Goal: Navigation & Orientation: Find specific page/section

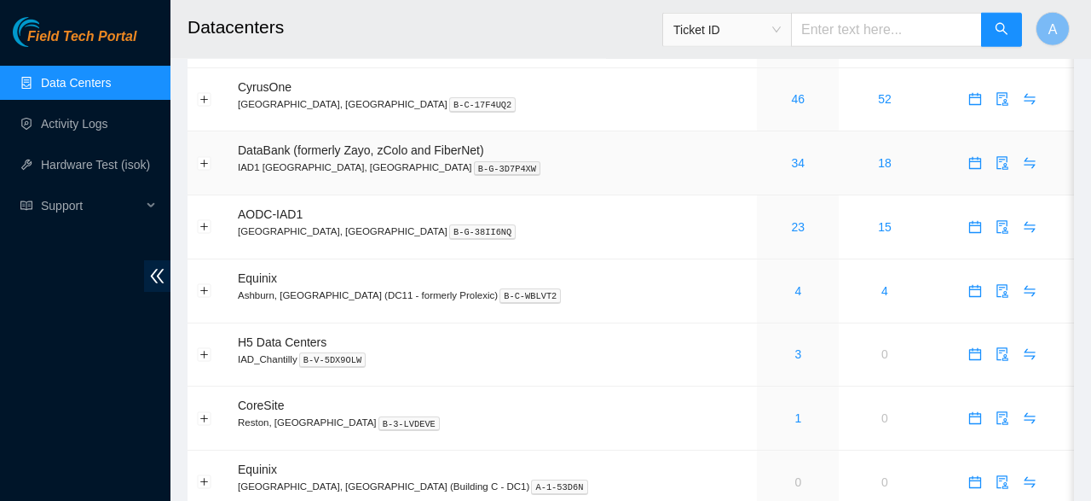
scroll to position [15, 0]
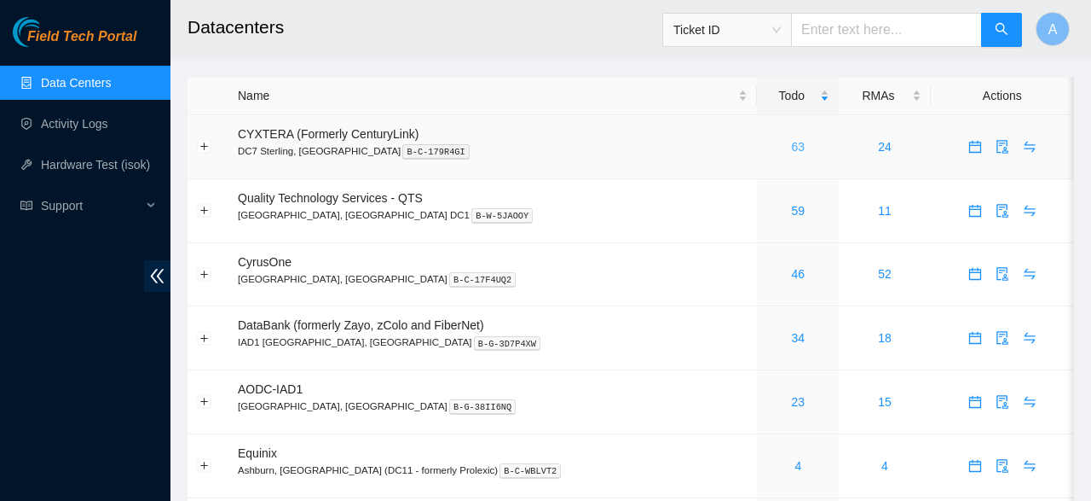
click at [791, 151] on link "63" at bounding box center [798, 147] width 14 height 14
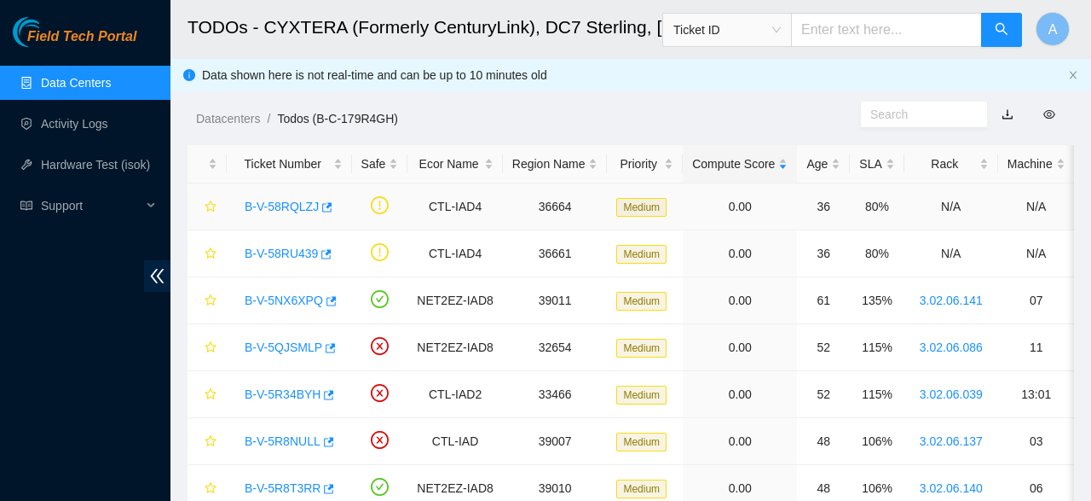
click at [298, 209] on link "B-V-58RQLZJ" at bounding box center [282, 207] width 74 height 14
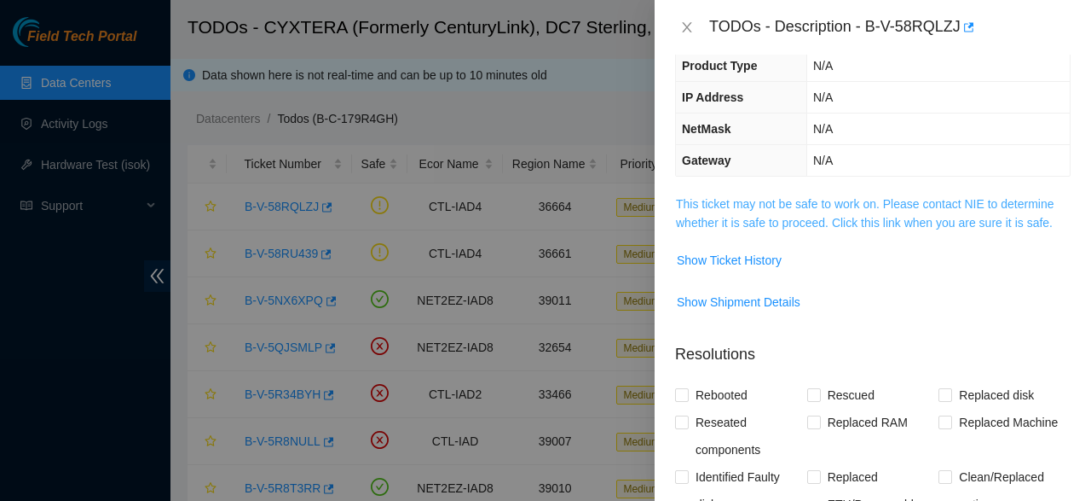
scroll to position [191, 0]
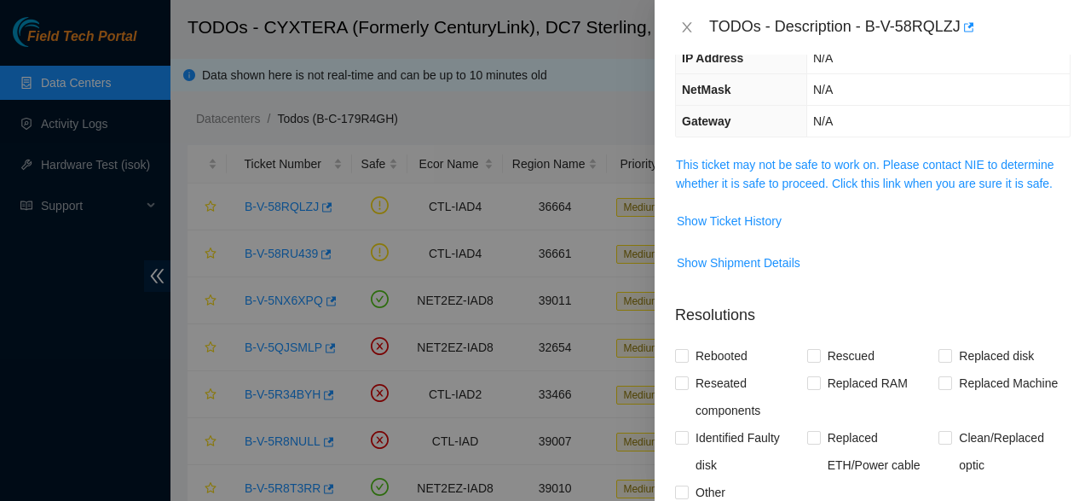
click at [518, 208] on div at bounding box center [545, 250] width 1091 height 501
click at [270, 310] on div at bounding box center [545, 250] width 1091 height 501
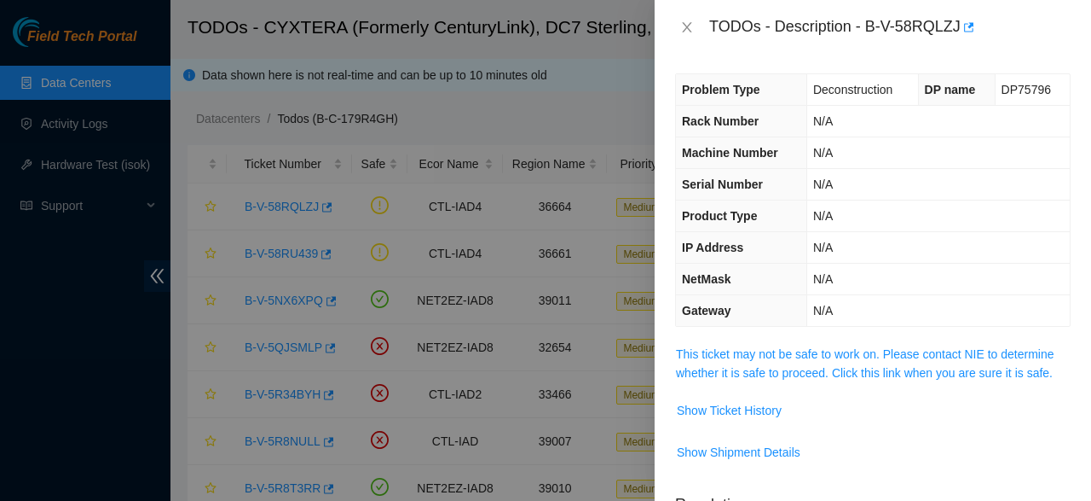
scroll to position [0, 0]
click at [680, 38] on div "TODOs - Description - B-V-58RQLZJ" at bounding box center [873, 27] width 396 height 27
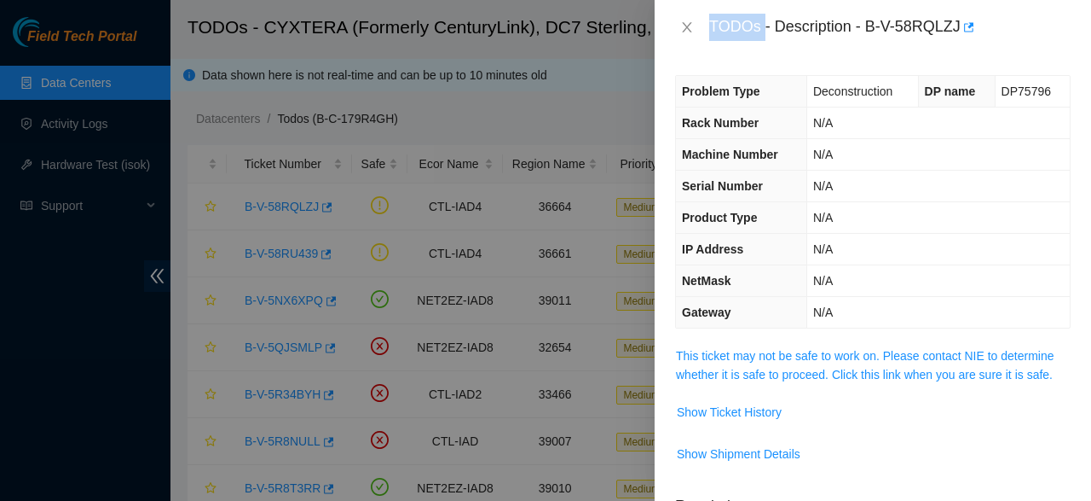
click at [680, 38] on div "TODOs - Description - B-V-58RQLZJ" at bounding box center [873, 27] width 396 height 27
click at [685, 33] on icon "close" at bounding box center [687, 27] width 14 height 14
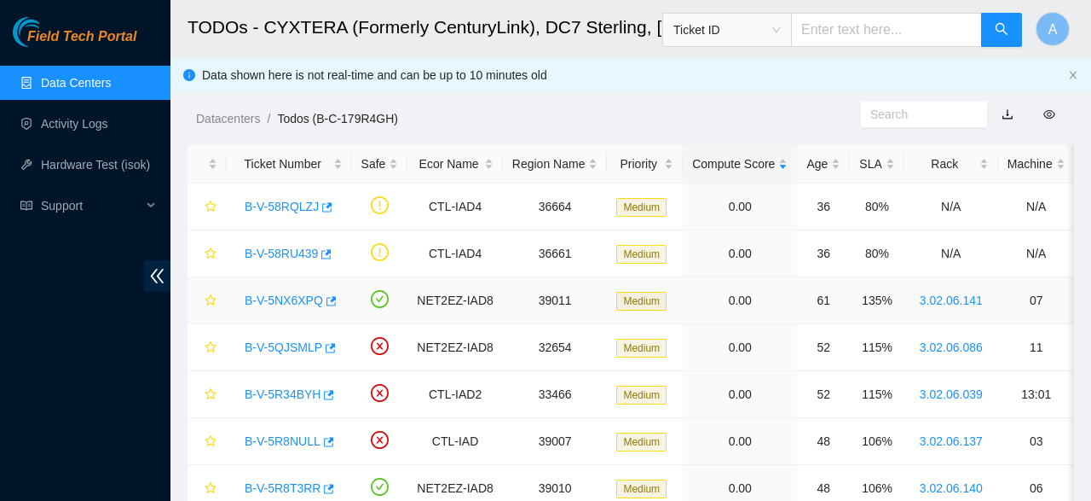
click at [254, 297] on link "B-V-5NX6XPQ" at bounding box center [284, 300] width 78 height 14
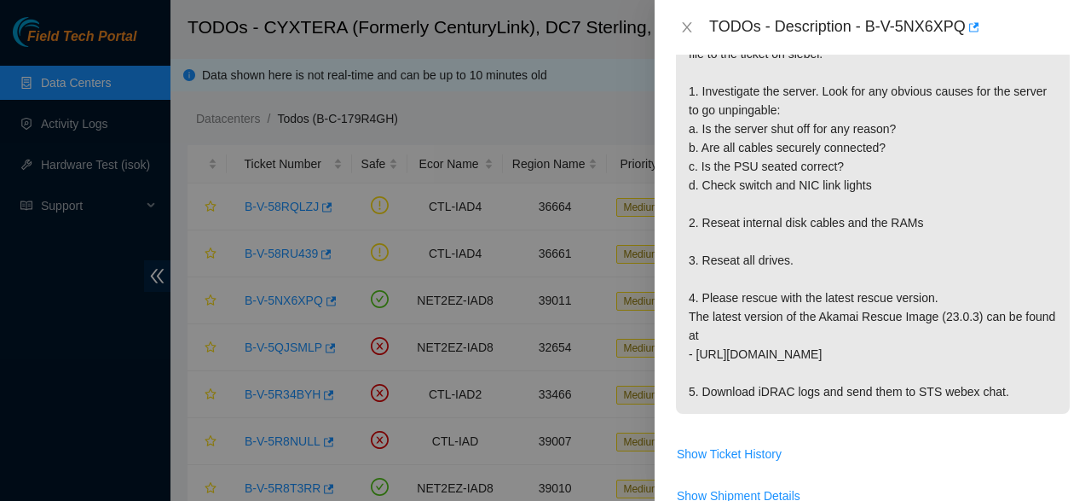
scroll to position [382, 0]
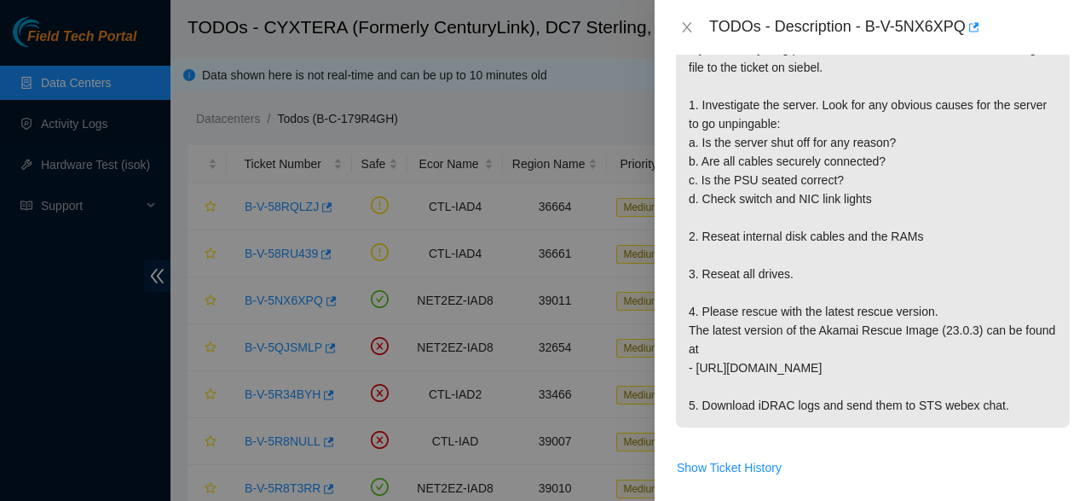
click at [391, 277] on div at bounding box center [545, 250] width 1091 height 501
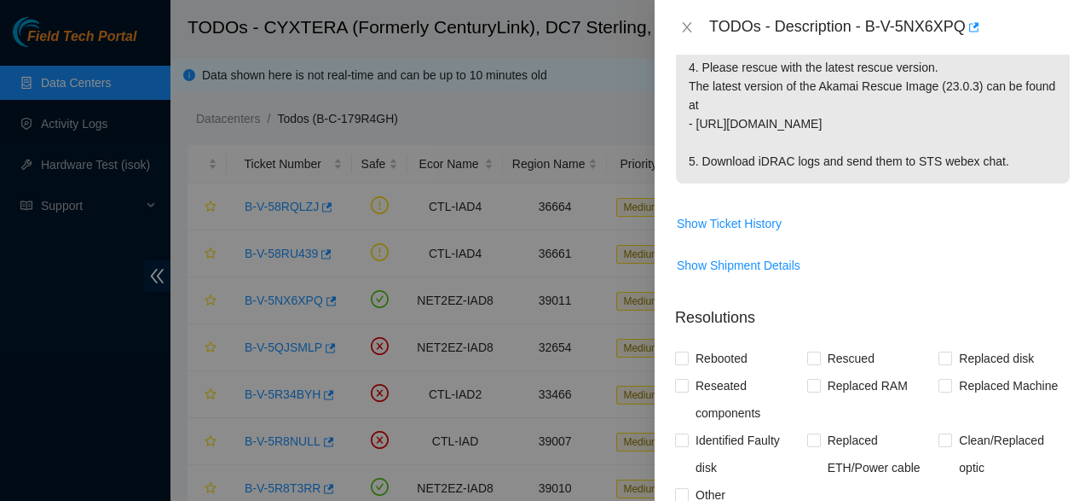
scroll to position [669, 0]
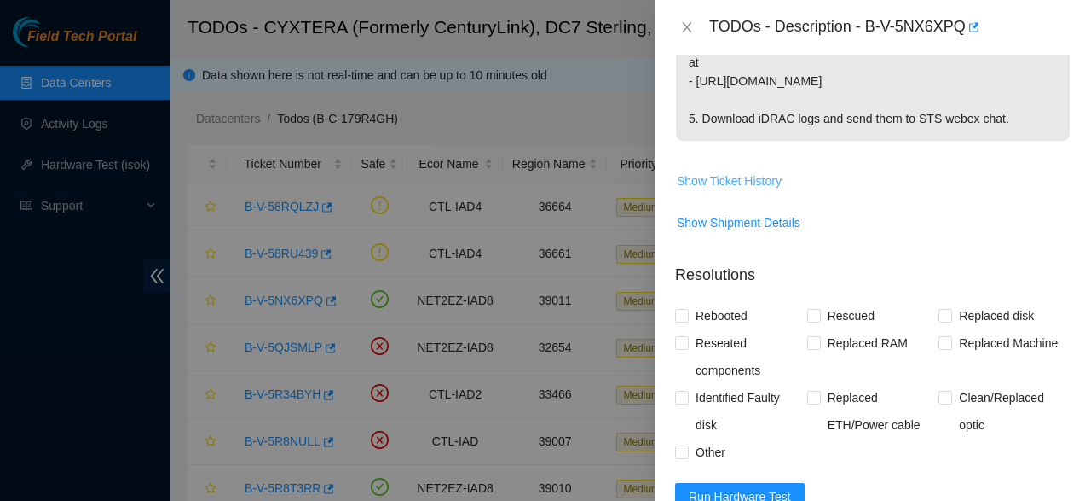
click at [779, 183] on span "Show Ticket History" at bounding box center [729, 180] width 105 height 19
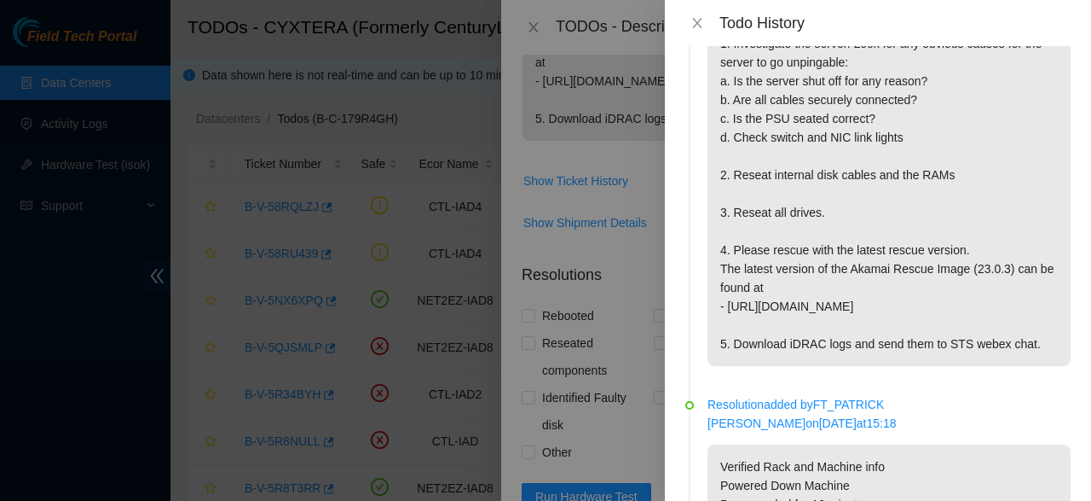
scroll to position [191, 0]
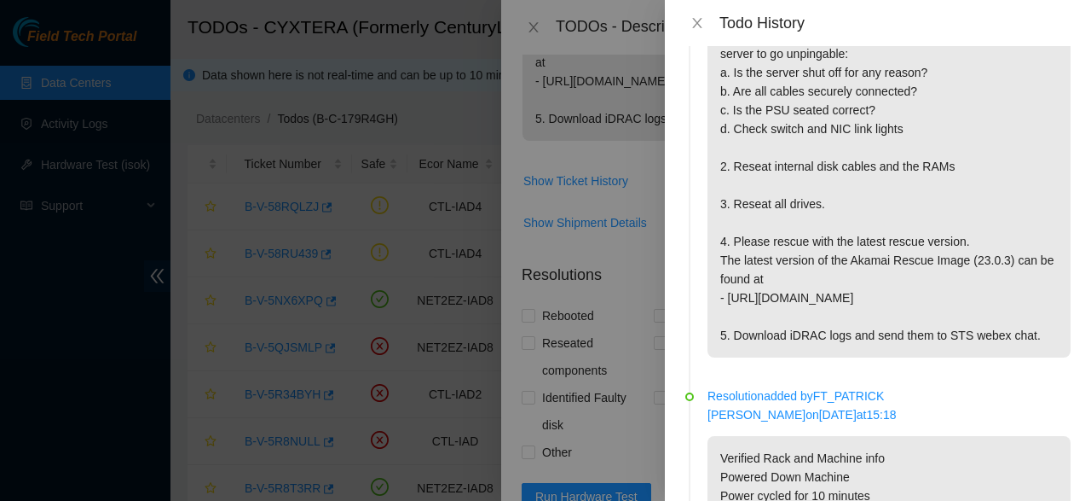
click at [585, 229] on div at bounding box center [545, 250] width 1091 height 501
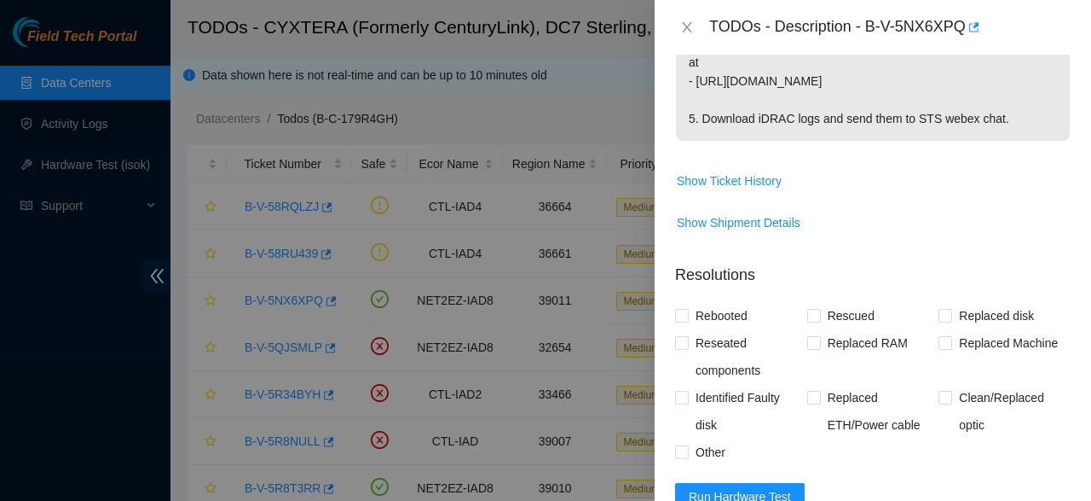
click at [572, 221] on div at bounding box center [545, 250] width 1091 height 501
click at [669, 30] on div "TODOs - Description - B-V-5NX6XPQ" at bounding box center [873, 27] width 437 height 55
click at [686, 23] on icon "close" at bounding box center [687, 27] width 14 height 14
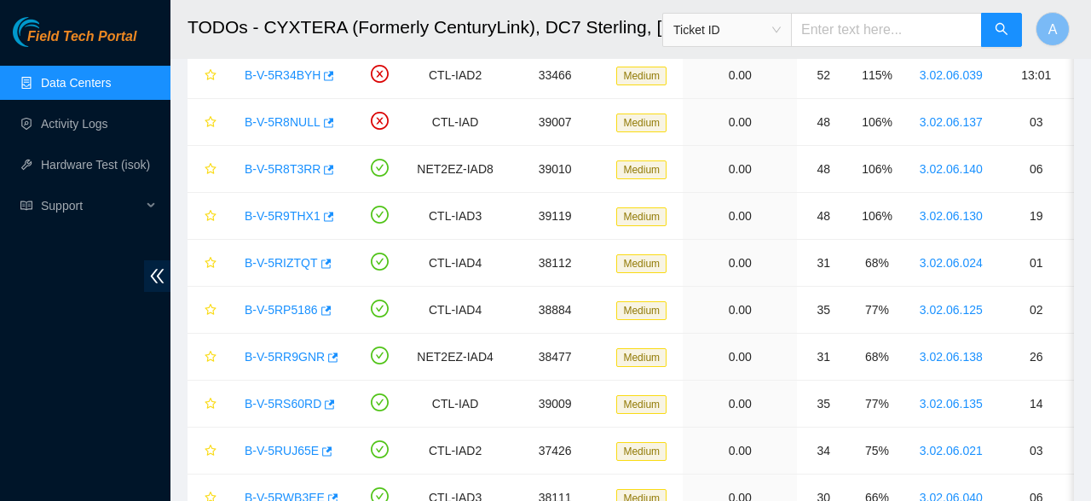
scroll to position [0, 0]
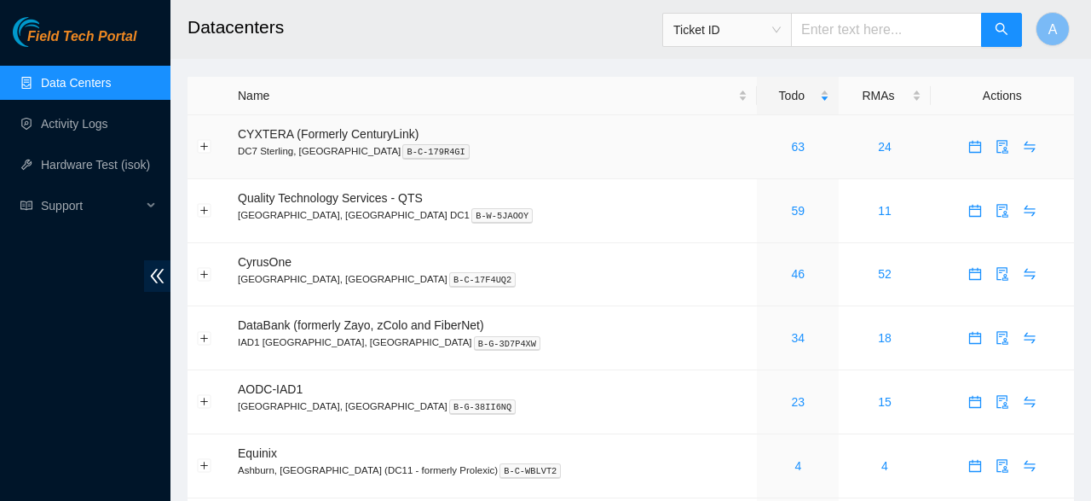
click at [411, 147] on p "DC7 Sterling, VA B-C-179R4GI" at bounding box center [493, 150] width 510 height 15
click at [391, 121] on td "CYXTERA (Formerly CenturyLink) DC7 Sterling, VA B-C-179R4GI" at bounding box center [493, 147] width 529 height 64
click at [791, 141] on link "63" at bounding box center [798, 147] width 14 height 14
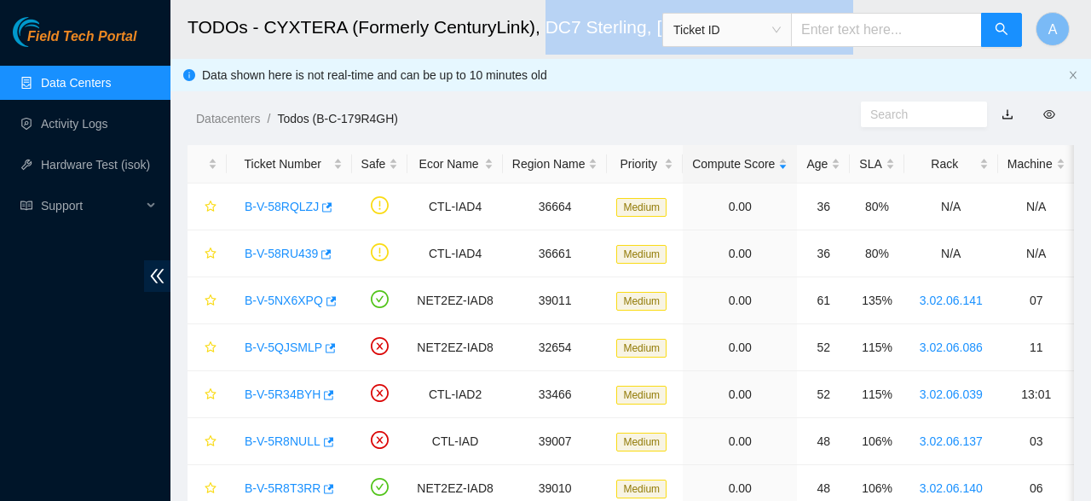
drag, startPoint x: 670, startPoint y: 28, endPoint x: 530, endPoint y: 47, distance: 141.9
click at [530, 47] on h2 "TODOs - CYXTERA (Formerly CenturyLink), DC7 Sterling, VA" at bounding box center [558, 27] width 740 height 55
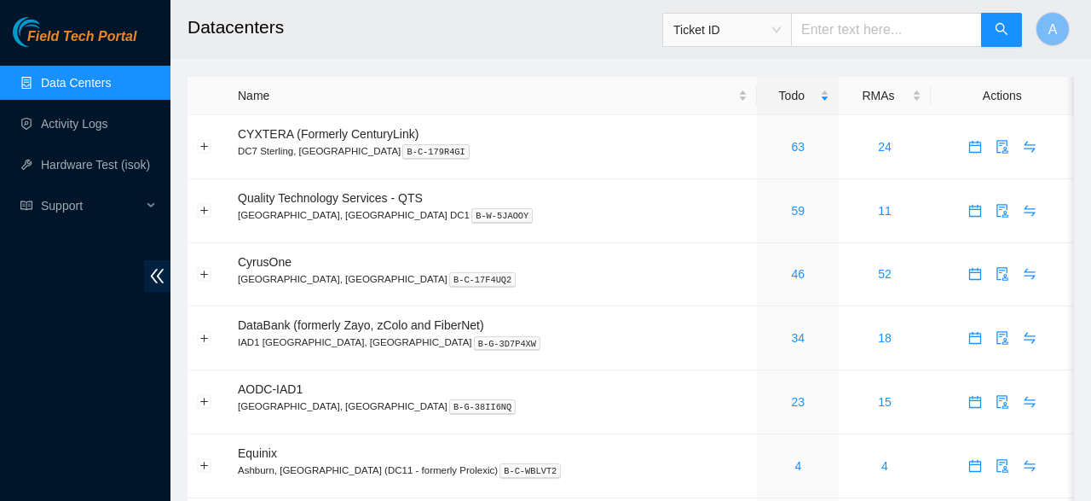
drag, startPoint x: 13, startPoint y: 0, endPoint x: 21, endPoint y: -3, distance: 9.2
click at [21, 0] on html "Field Tech Portal Data Centers Activity Logs Hardware Test (isok) Support Datac…" at bounding box center [545, 250] width 1091 height 501
click at [1053, 32] on span "A" at bounding box center [1053, 29] width 9 height 21
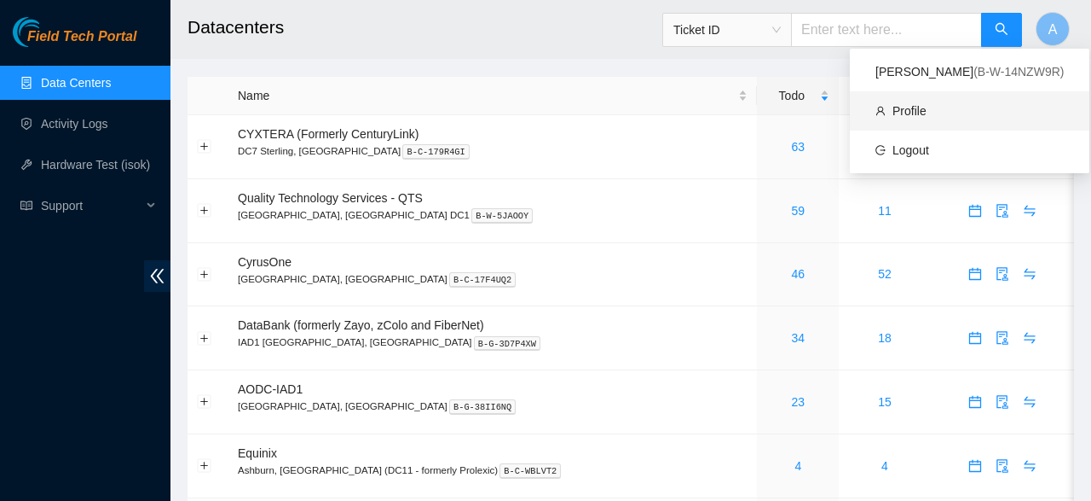
click at [893, 117] on link "Profile" at bounding box center [910, 111] width 34 height 14
